Goal: Transaction & Acquisition: Purchase product/service

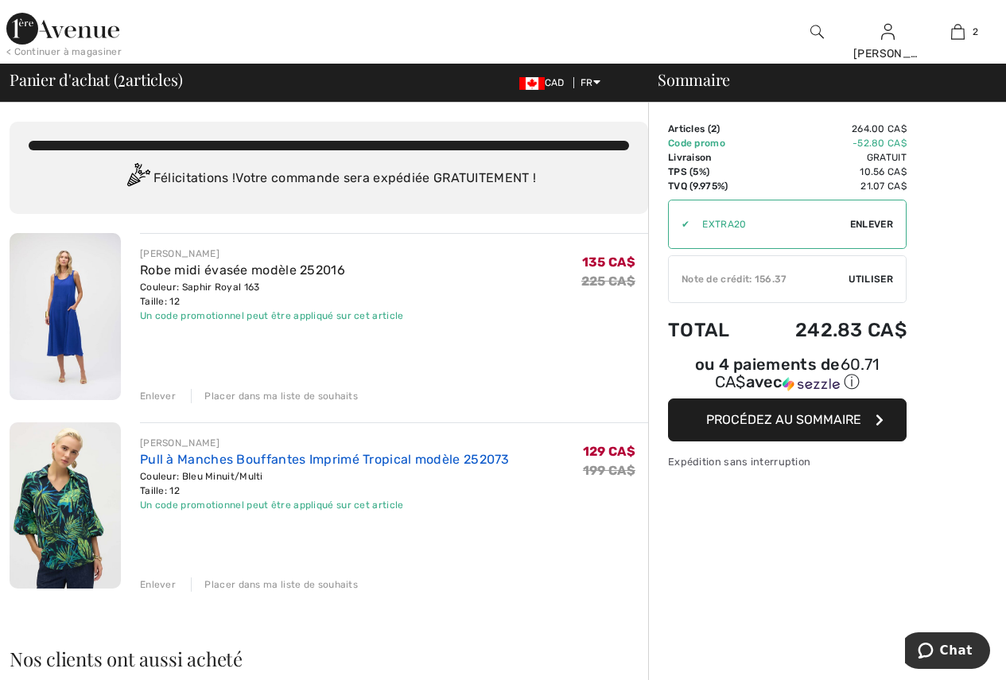
click at [225, 458] on link "Pull à Manches Bouffantes Imprimé Tropical modèle 252073" at bounding box center [325, 459] width 370 height 15
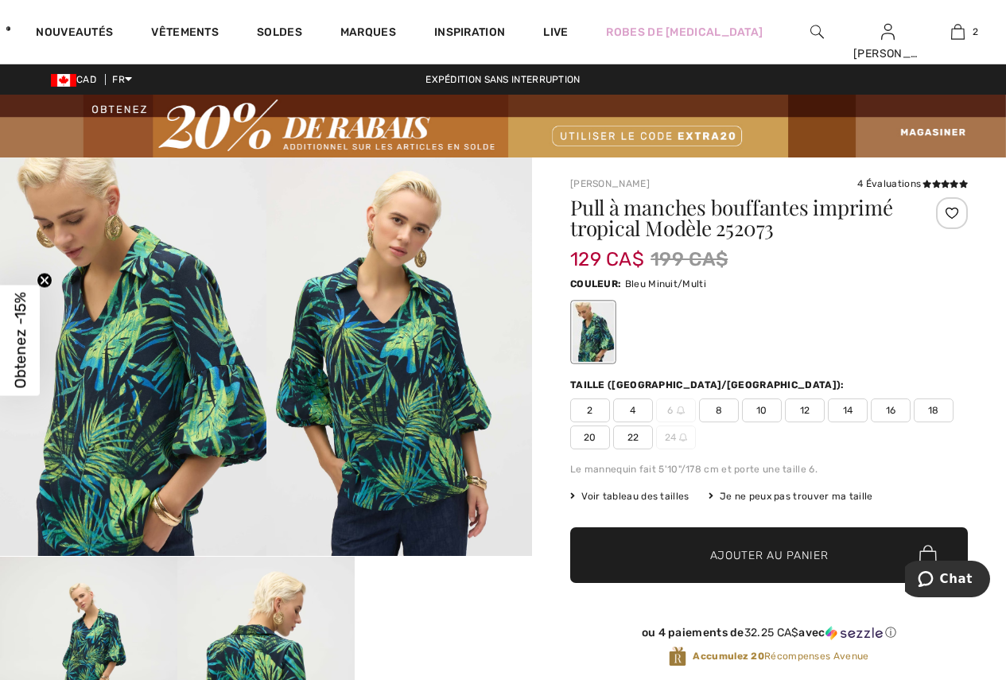
click at [412, 401] on img at bounding box center [400, 357] width 267 height 399
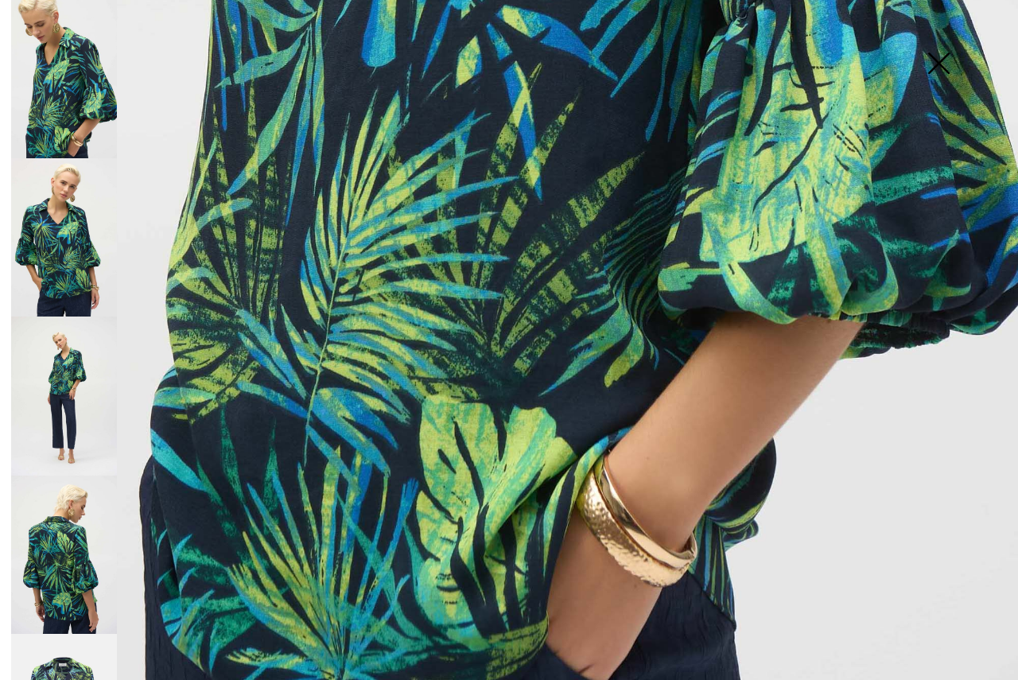
scroll to position [828, 0]
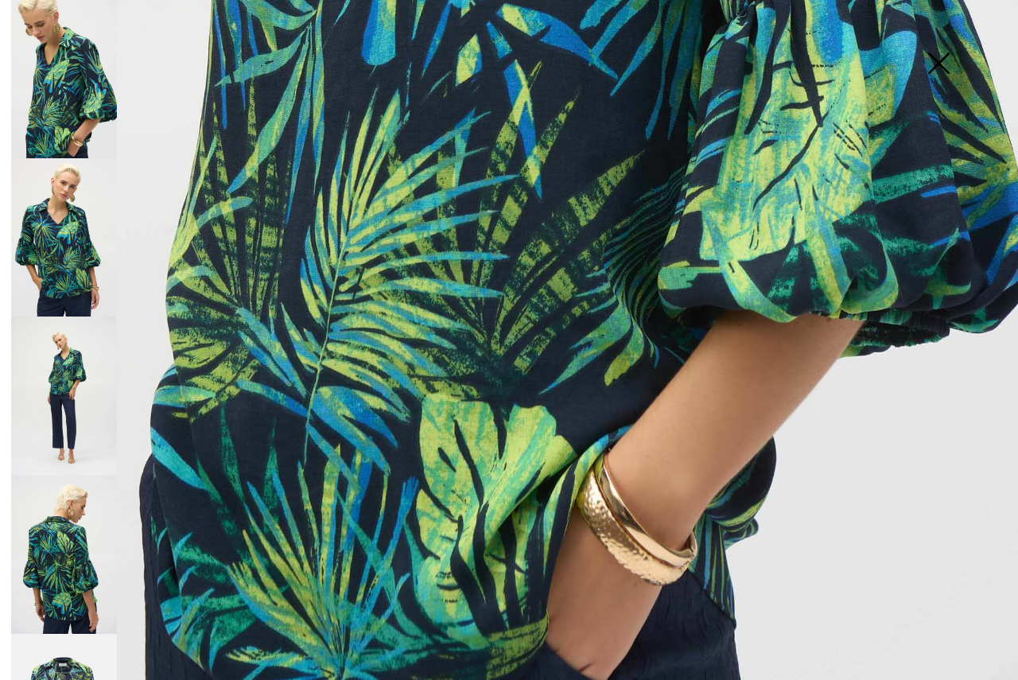
click at [76, 551] on img at bounding box center [64, 555] width 106 height 158
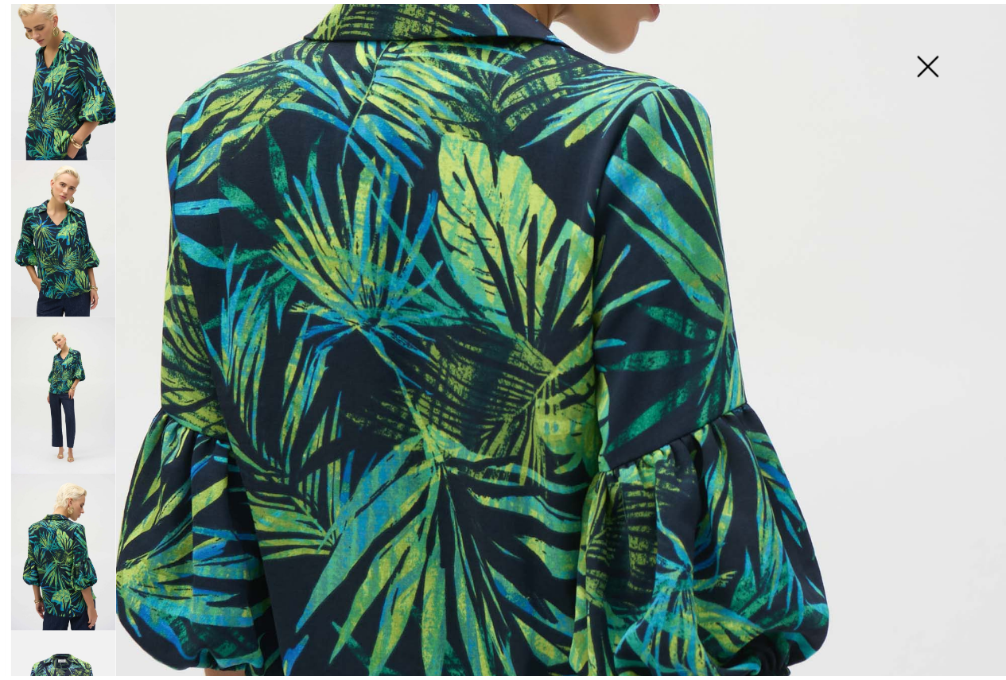
scroll to position [351, 0]
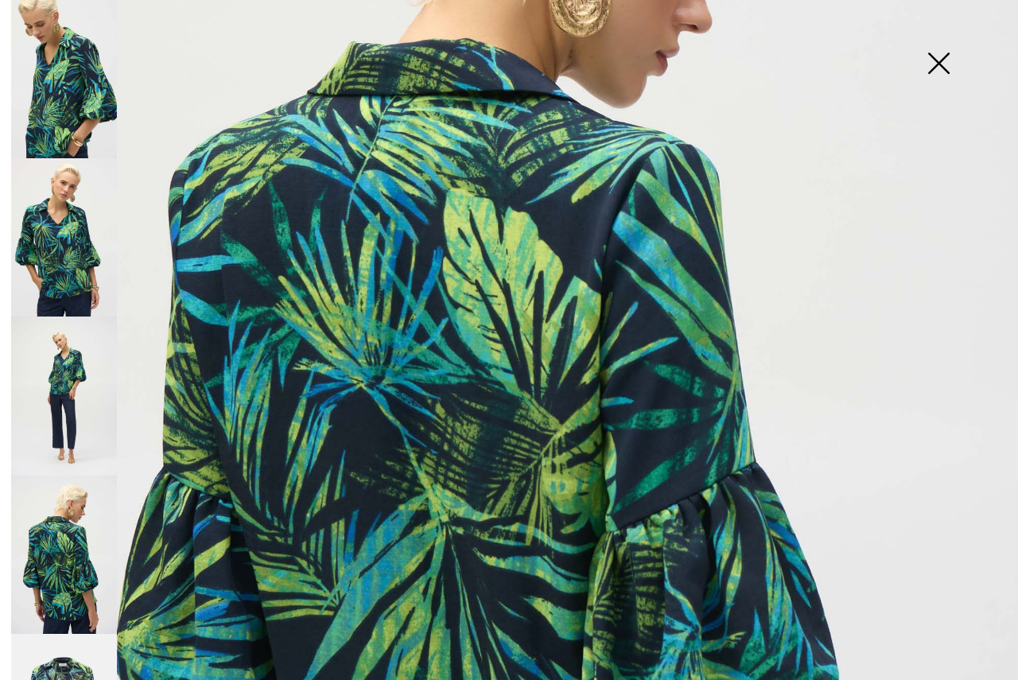
click at [940, 66] on img at bounding box center [939, 65] width 80 height 82
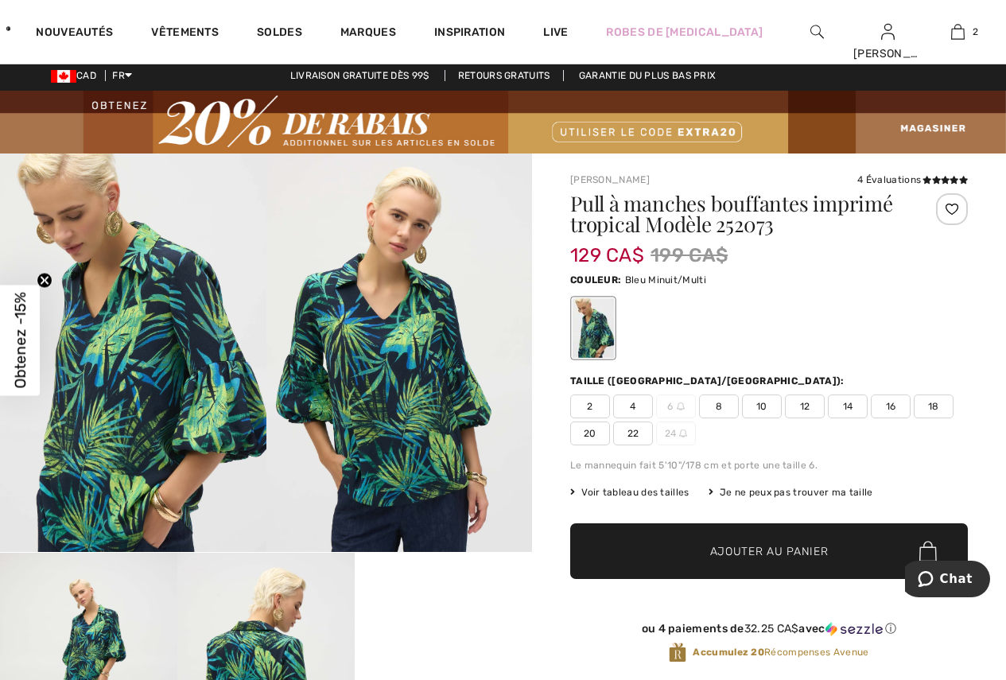
scroll to position [0, 0]
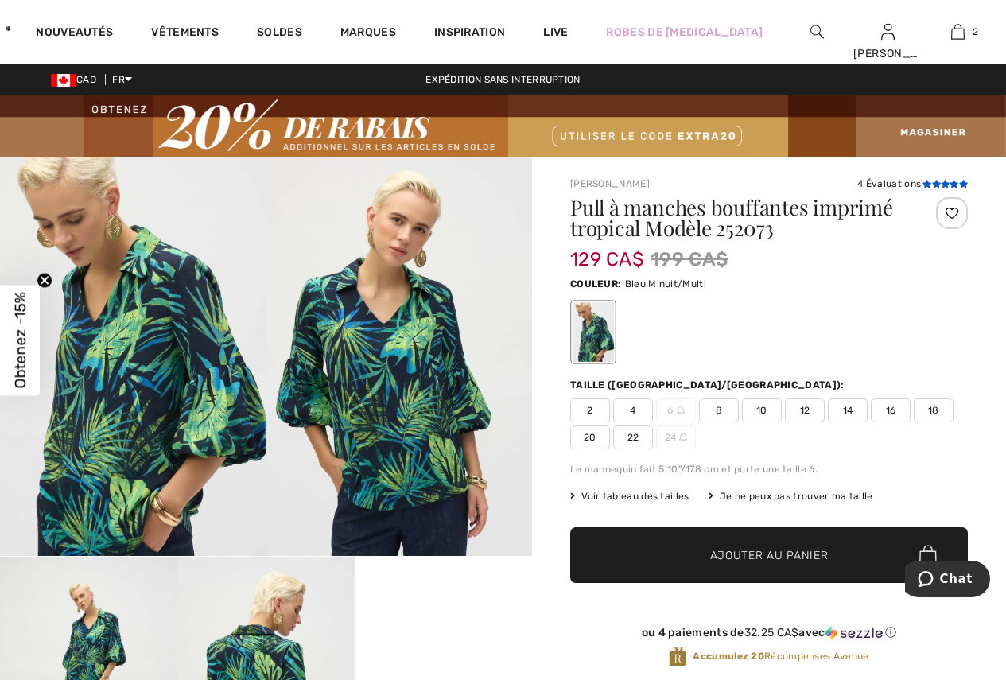
click at [932, 185] on icon at bounding box center [936, 184] width 9 height 8
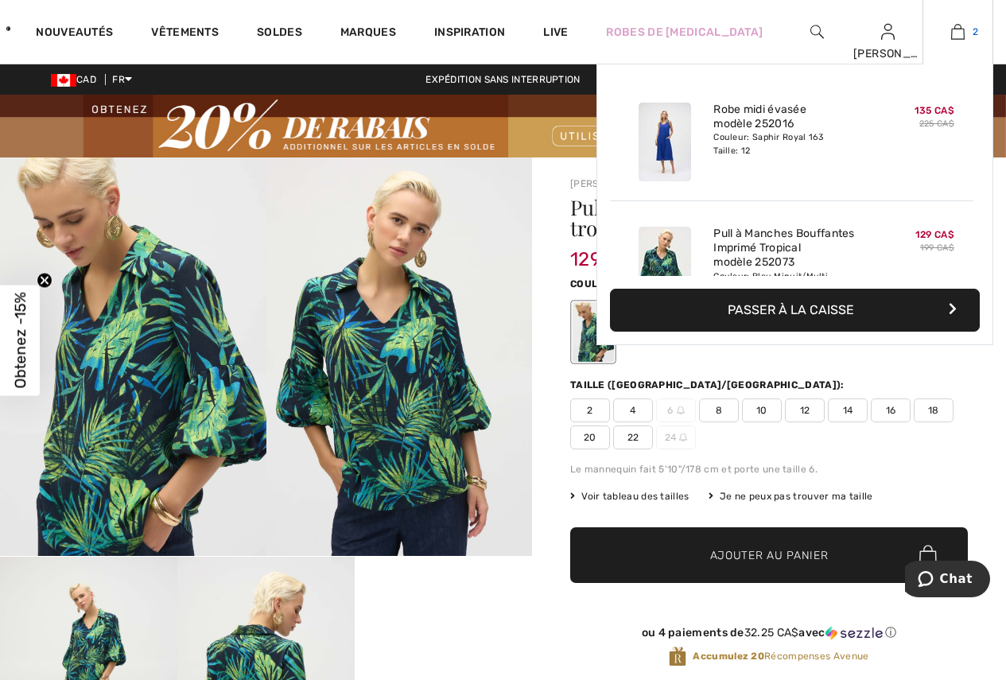
click at [956, 31] on img at bounding box center [959, 31] width 14 height 19
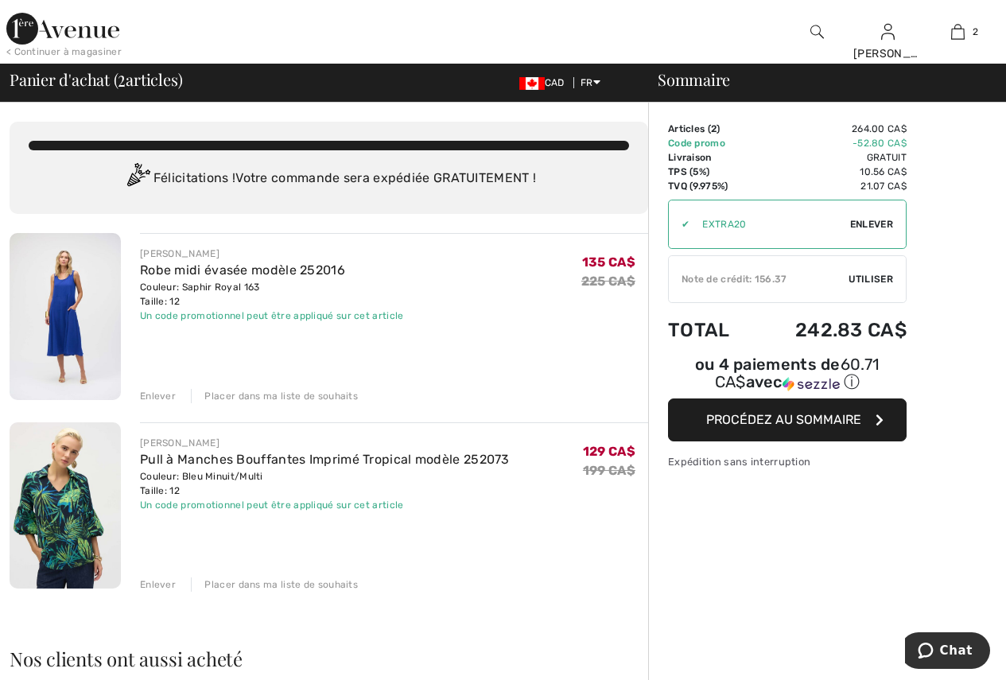
click at [161, 398] on div "Enlever" at bounding box center [158, 396] width 36 height 14
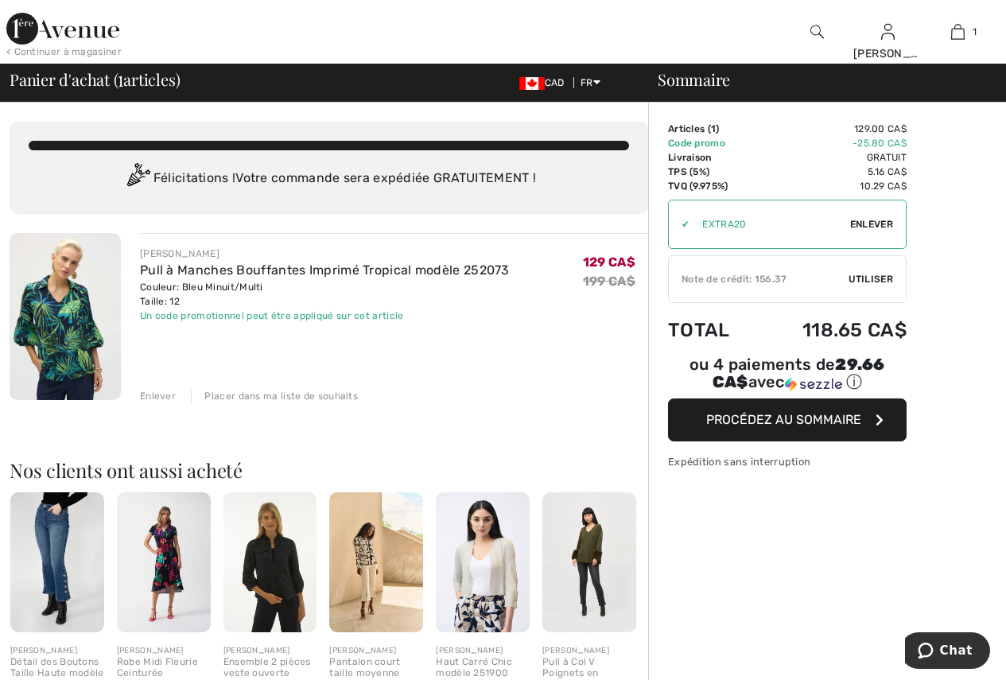
click at [829, 415] on span "Procédez au sommaire" at bounding box center [784, 419] width 155 height 15
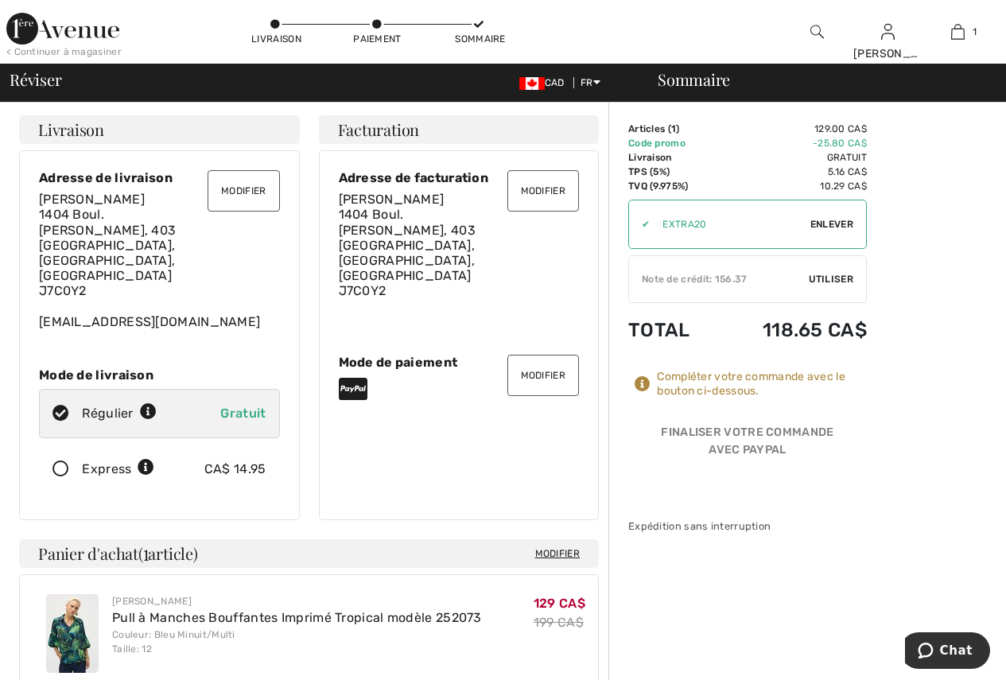
click at [820, 279] on span "Utiliser" at bounding box center [831, 279] width 45 height 14
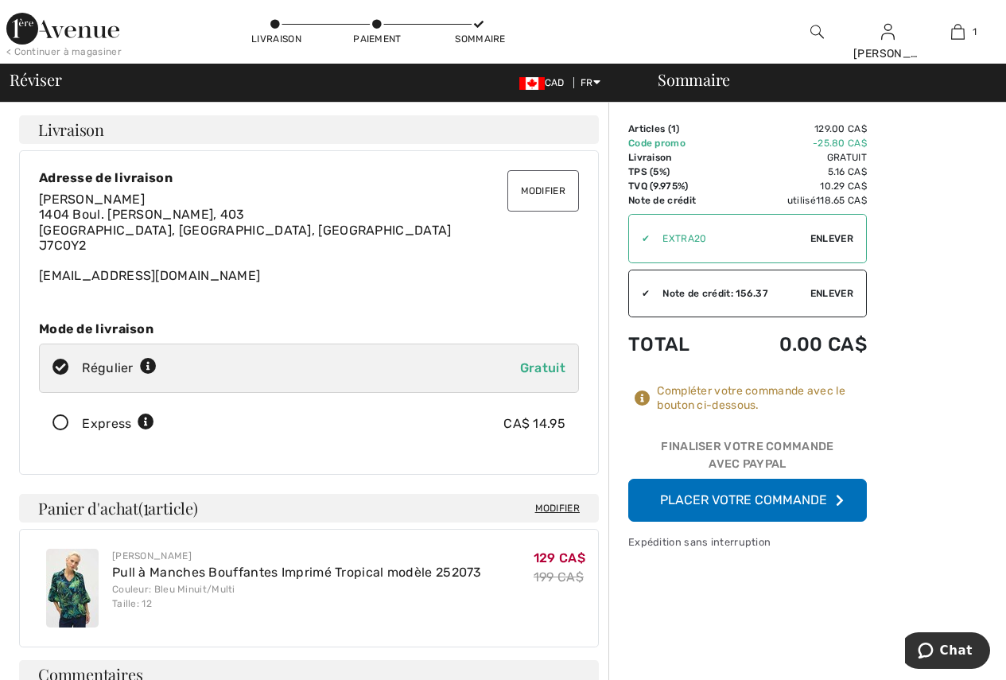
click at [769, 513] on button "Placer votre commande" at bounding box center [748, 500] width 239 height 43
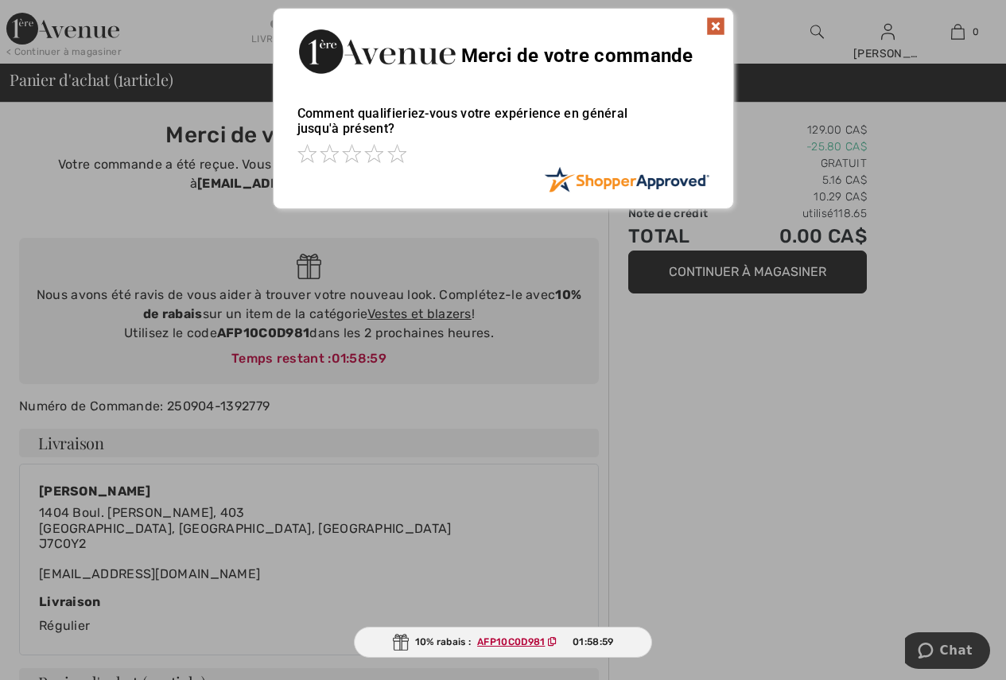
click at [36, 117] on div "Sorry! Something went wrong. Close Merci de votre commande Comment qualifieriez…" at bounding box center [503, 108] width 1006 height 217
click at [714, 23] on img at bounding box center [716, 26] width 19 height 19
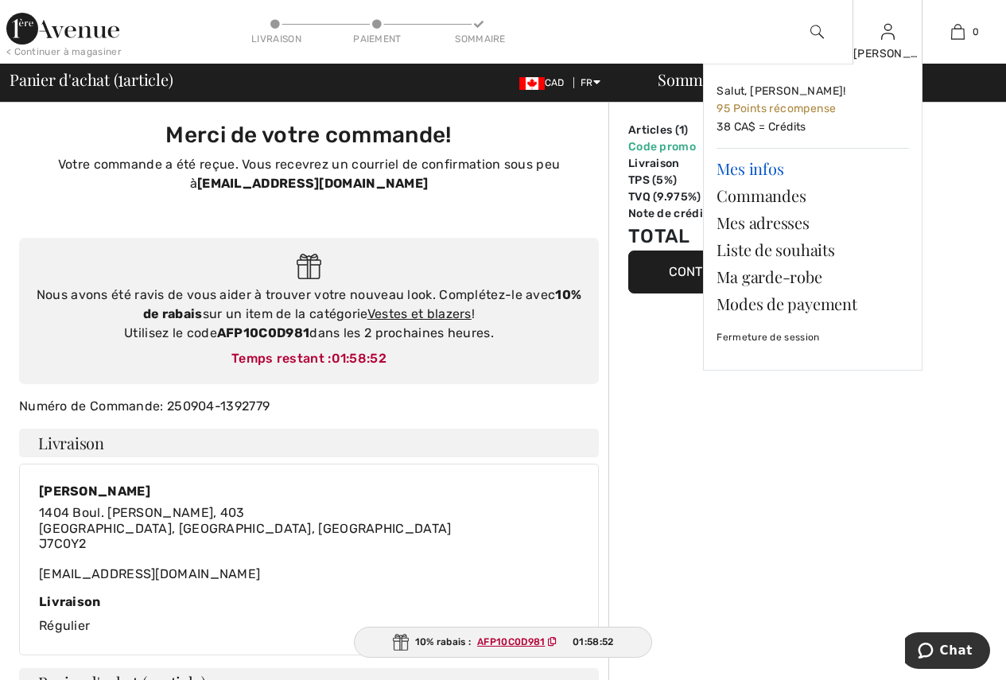
click at [769, 169] on link "Mes infos" at bounding box center [813, 168] width 193 height 27
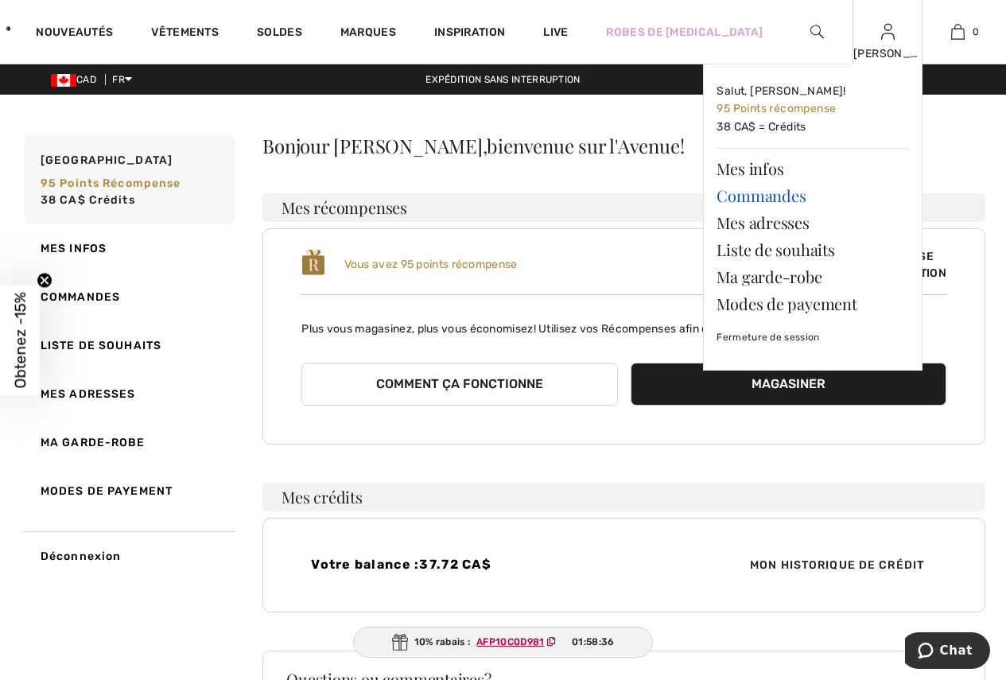
click at [777, 203] on link "Commandes" at bounding box center [813, 195] width 193 height 27
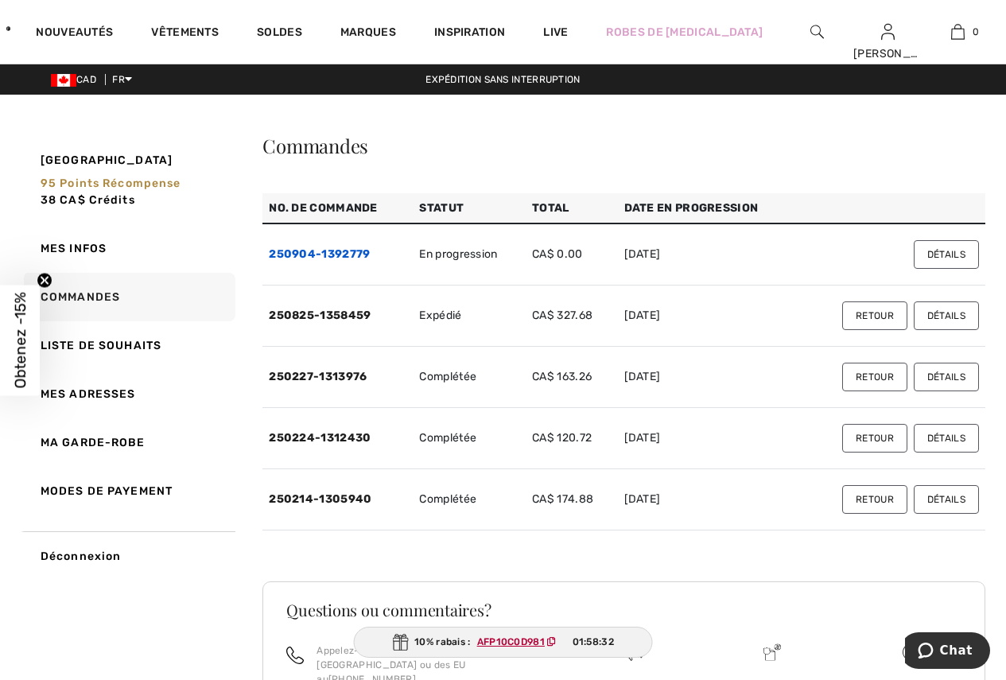
click at [311, 249] on link "250904-1392779" at bounding box center [319, 254] width 101 height 14
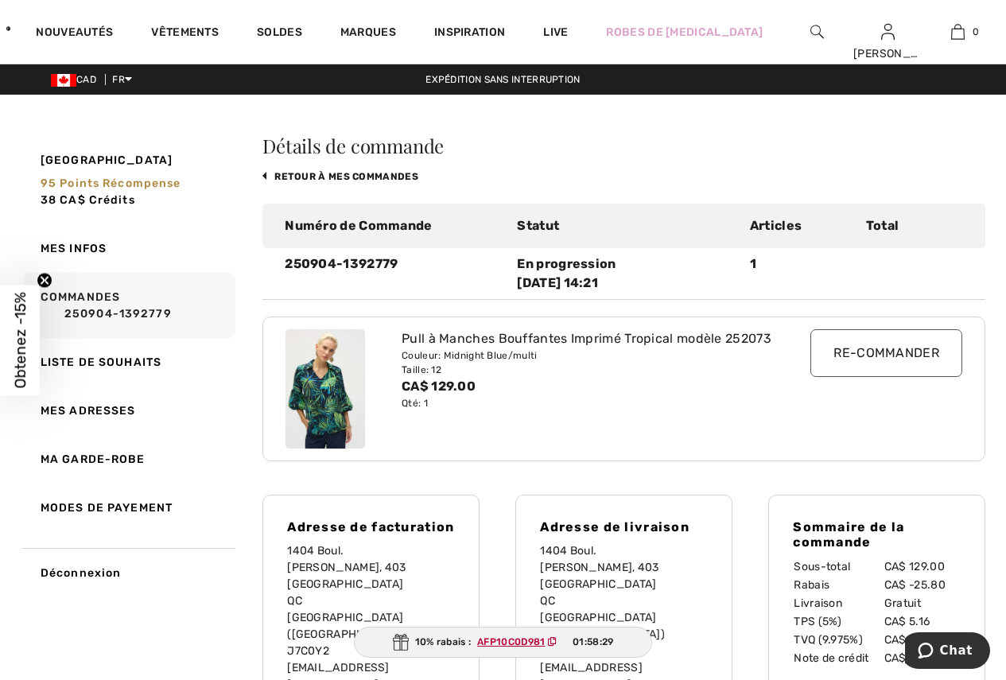
scroll to position [80, 0]
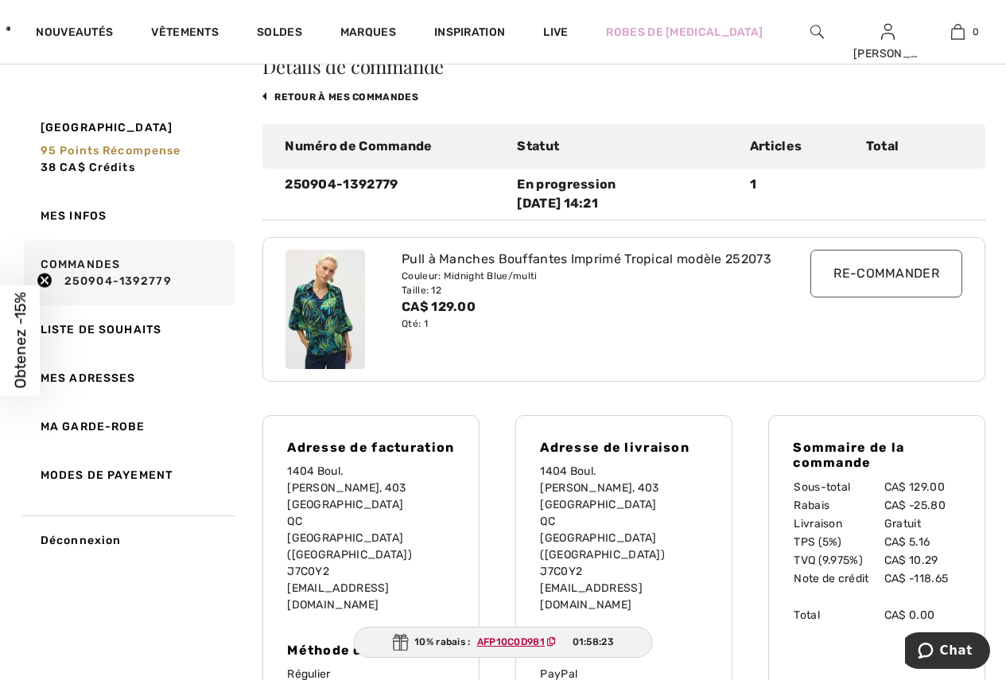
click at [325, 325] on img at bounding box center [326, 309] width 80 height 119
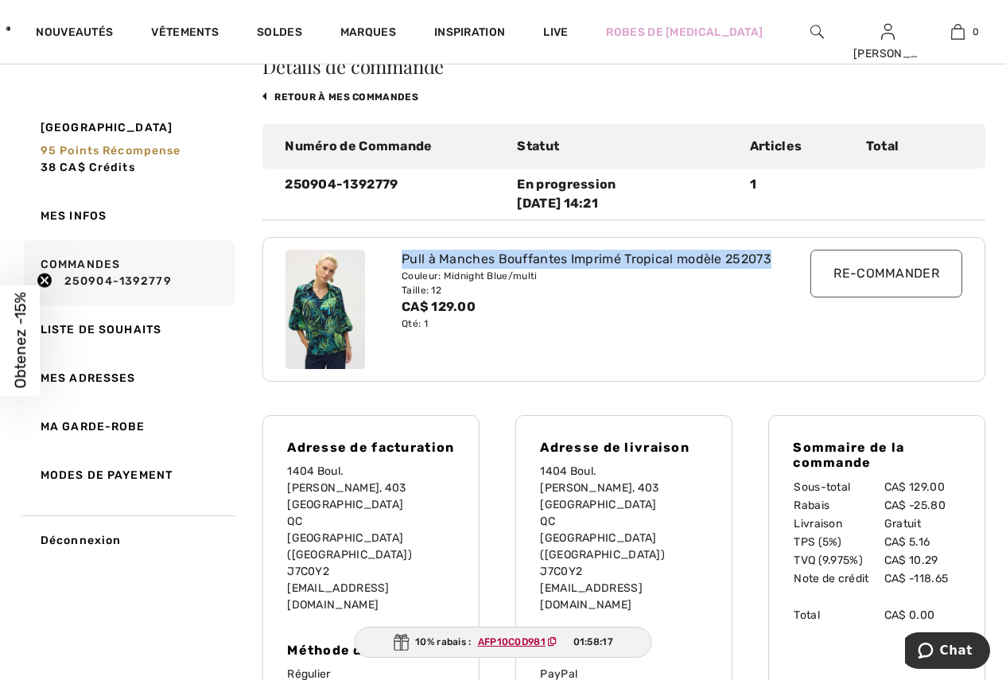
drag, startPoint x: 402, startPoint y: 255, endPoint x: 778, endPoint y: 250, distance: 376.4
click at [778, 250] on div "Pull à Manches Bouffantes Imprimé Tropical modèle 252073" at bounding box center [595, 259] width 387 height 19
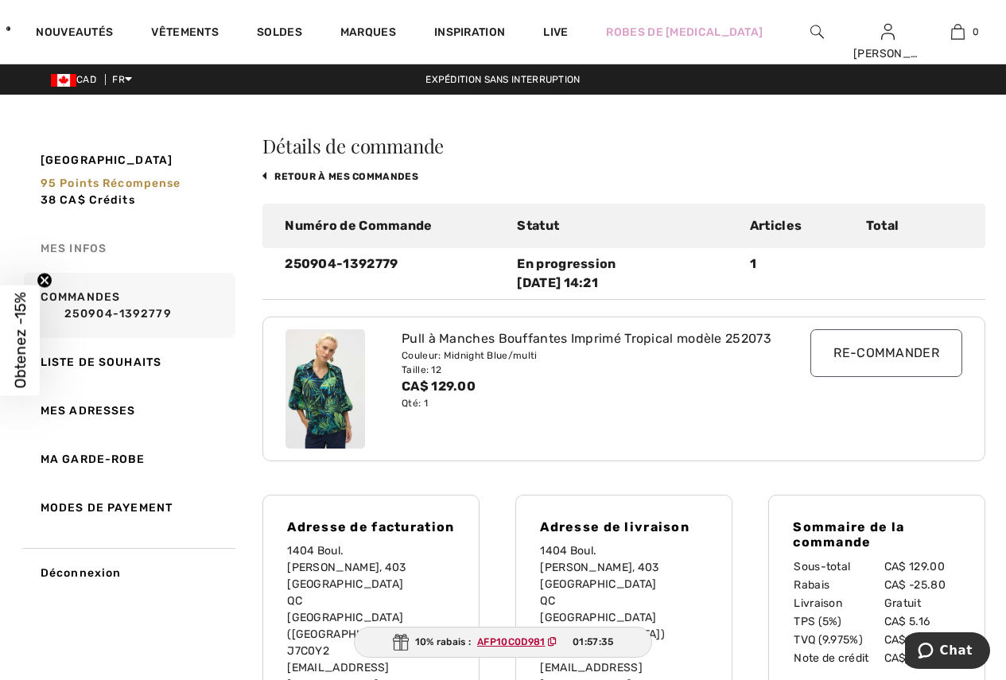
click at [101, 246] on link "Mes infos" at bounding box center [128, 248] width 215 height 49
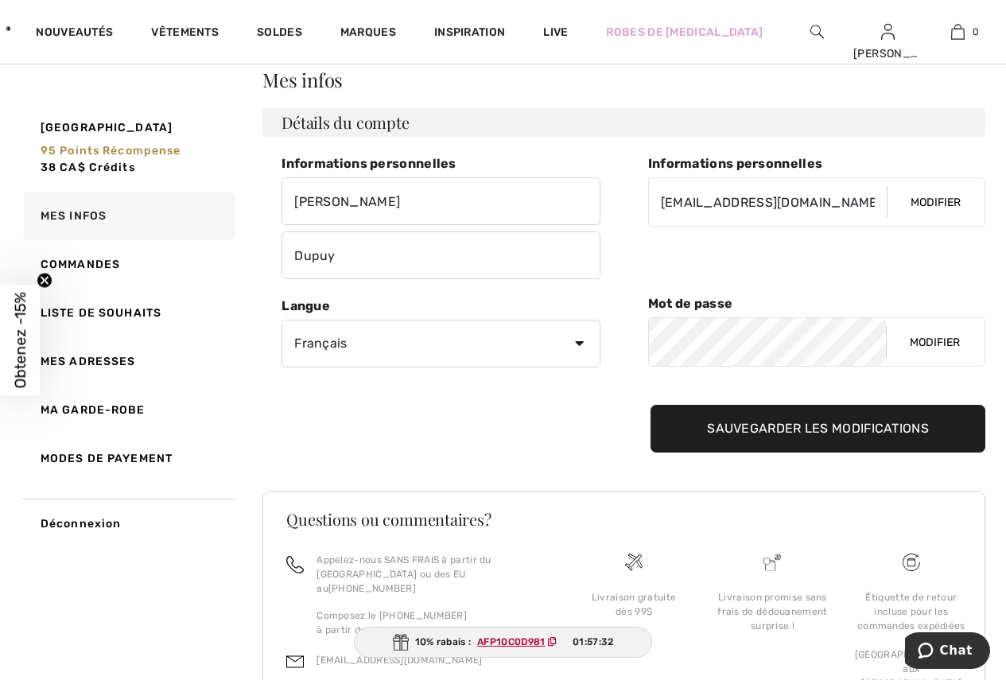
scroll to position [155, 0]
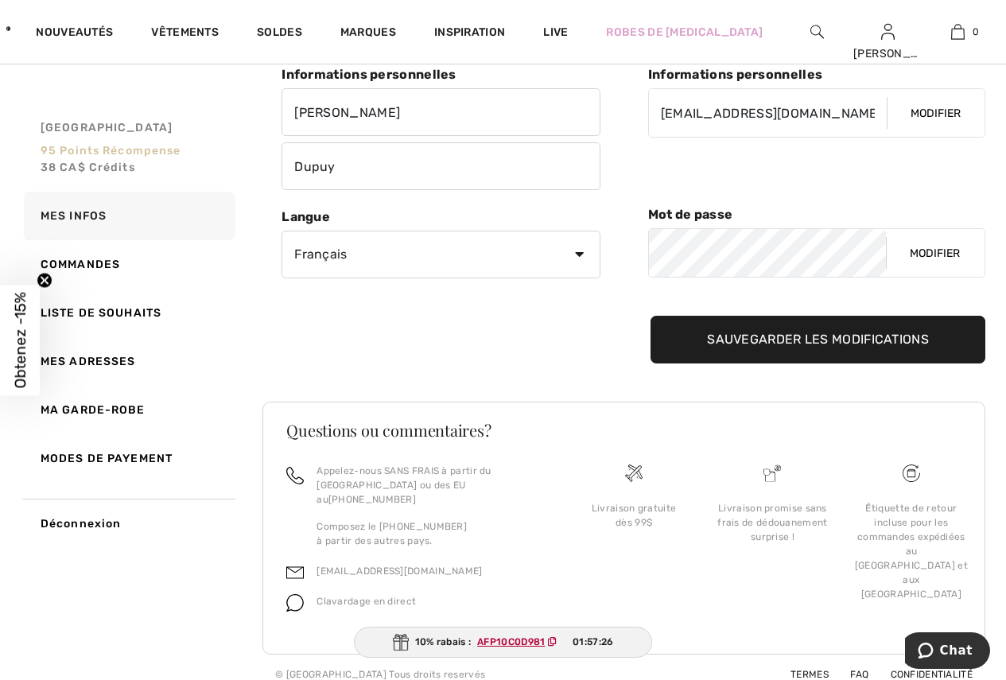
click at [81, 166] on span "38 CA$ Crédits" at bounding box center [88, 168] width 95 height 14
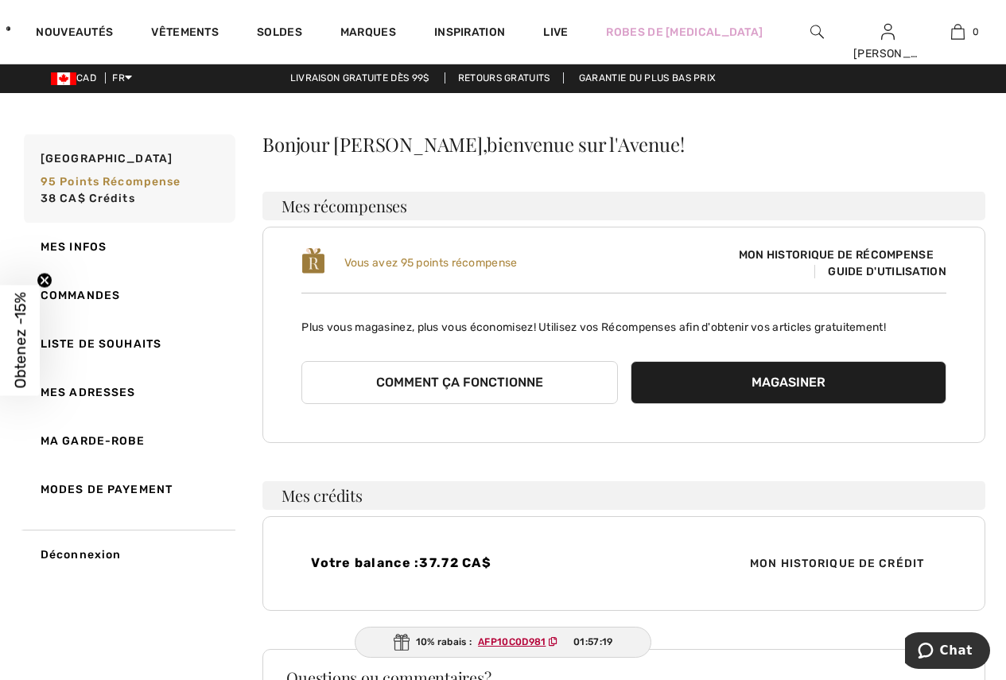
scroll to position [0, 0]
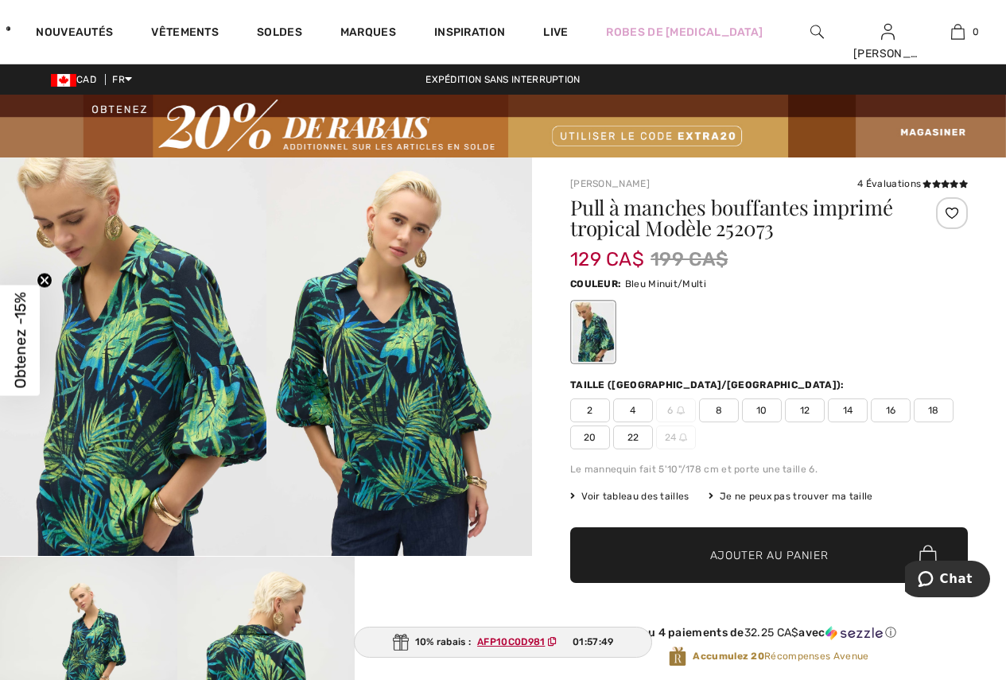
click at [411, 411] on img at bounding box center [400, 357] width 267 height 399
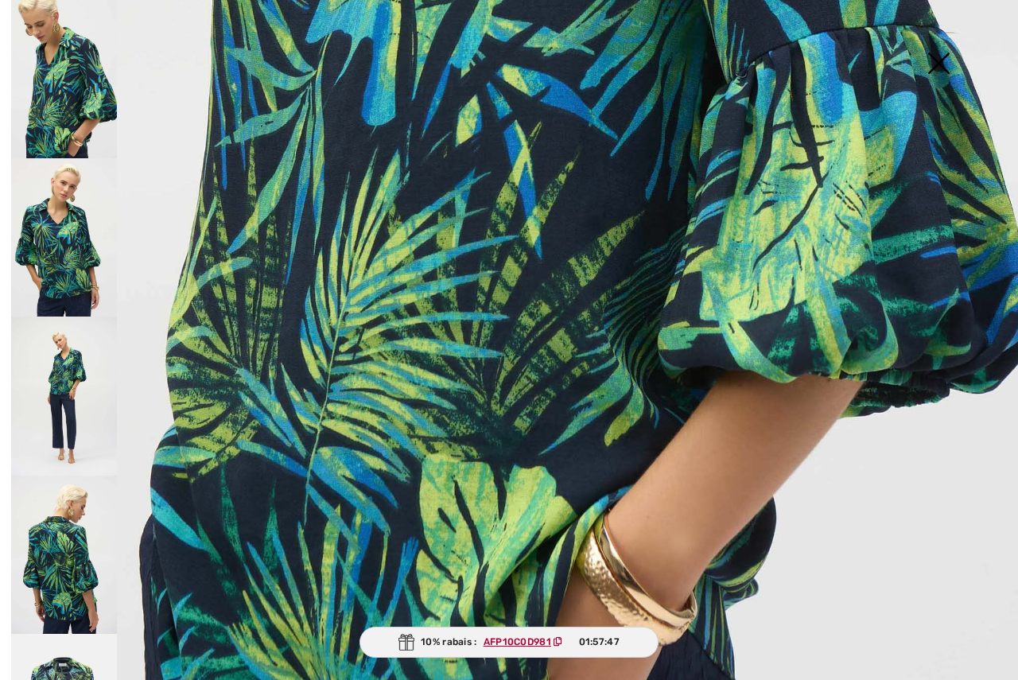
scroll to position [828, 0]
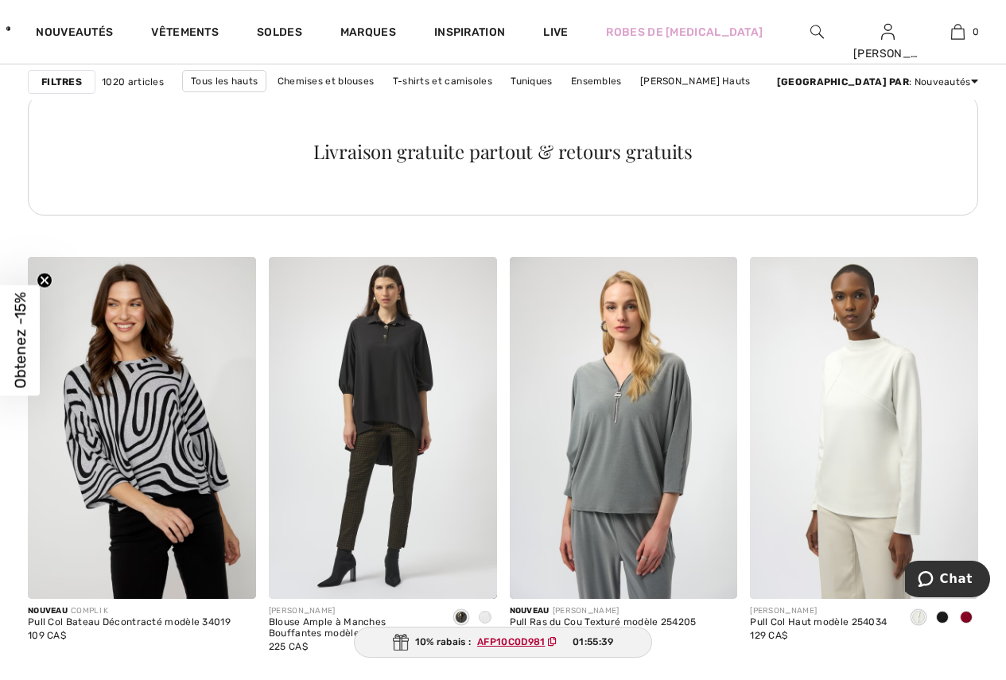
scroll to position [2069, 0]
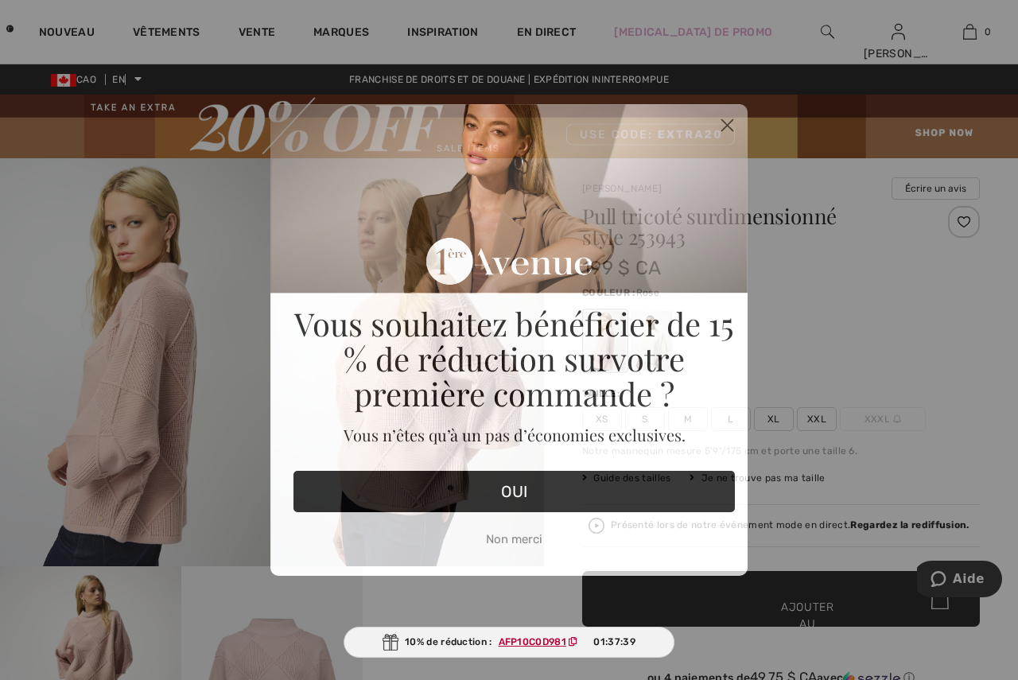
click at [728, 120] on circle "Fermer la boîte de dialogue" at bounding box center [727, 125] width 26 height 26
